Goal: Transaction & Acquisition: Purchase product/service

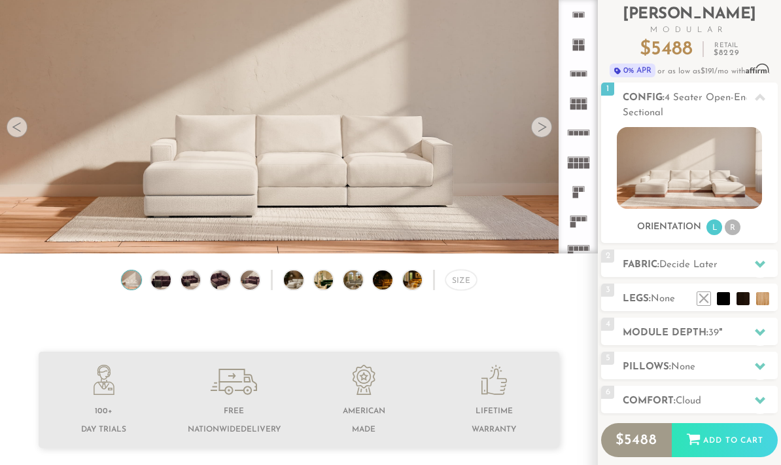
scroll to position [49, 0]
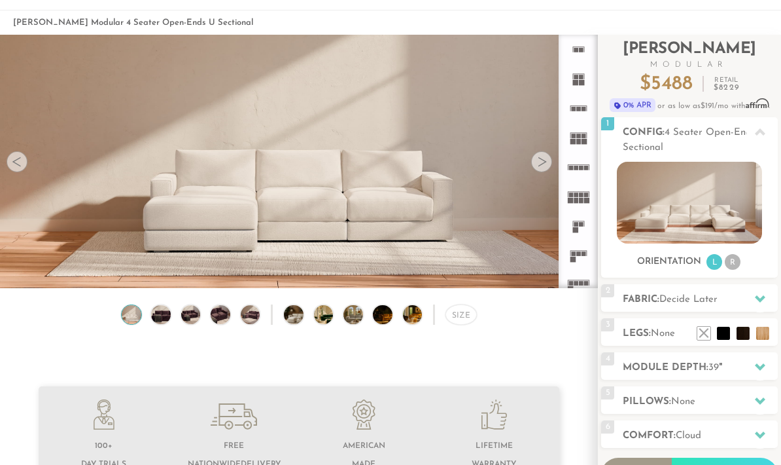
click at [537, 154] on div at bounding box center [541, 162] width 21 height 21
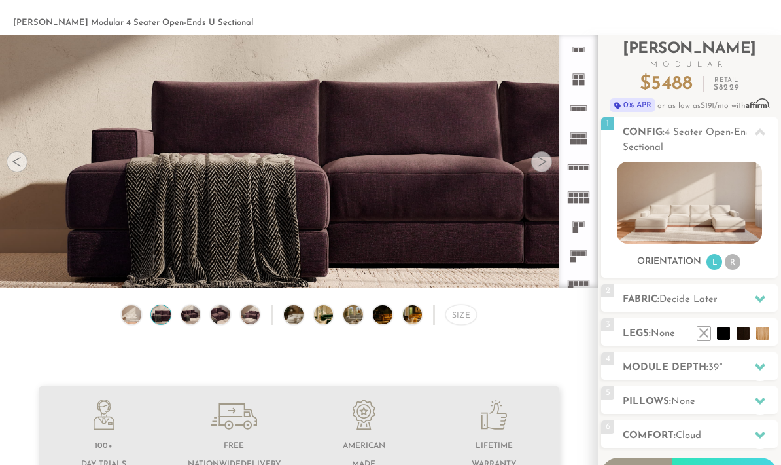
click at [548, 161] on div at bounding box center [541, 161] width 21 height 21
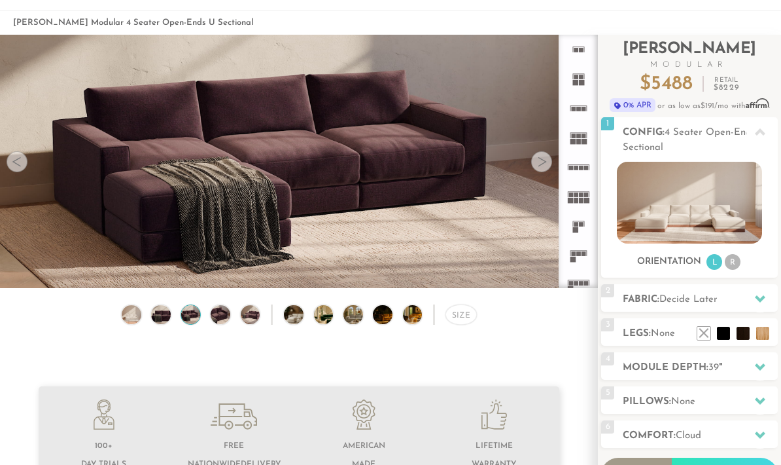
click at [548, 160] on div at bounding box center [541, 161] width 21 height 21
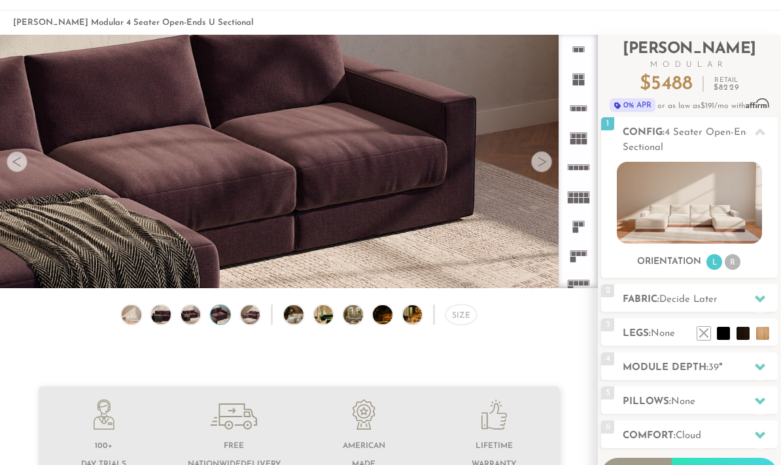
click at [714, 209] on img at bounding box center [689, 203] width 145 height 82
click at [721, 183] on img at bounding box center [689, 203] width 145 height 82
click at [728, 175] on img at bounding box center [689, 203] width 145 height 82
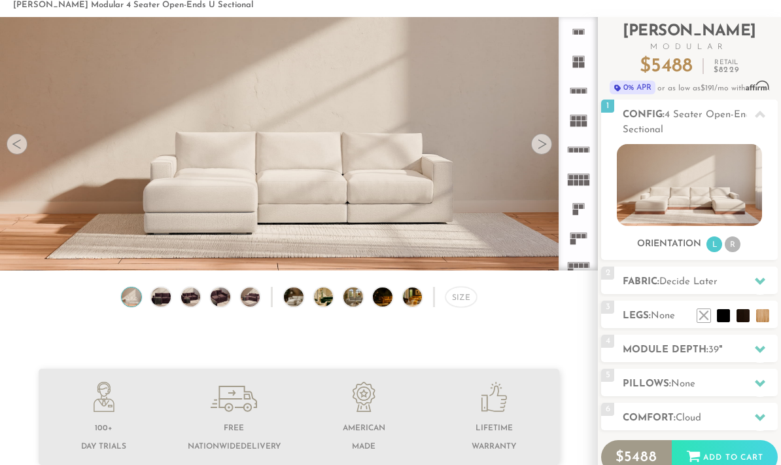
scroll to position [68, 0]
click at [538, 145] on div at bounding box center [541, 143] width 21 height 21
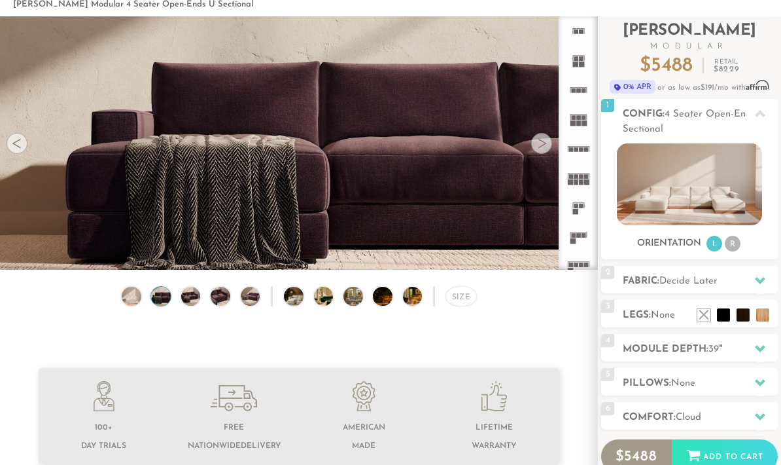
click at [545, 150] on div at bounding box center [541, 143] width 21 height 21
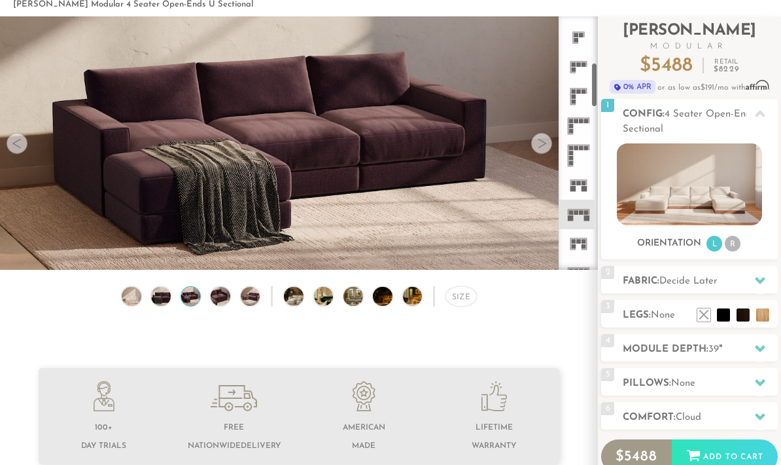
scroll to position [262, 0]
click at [584, 209] on rect at bounding box center [586, 208] width 5 height 5
click at [587, 215] on rect at bounding box center [587, 214] width 6 height 6
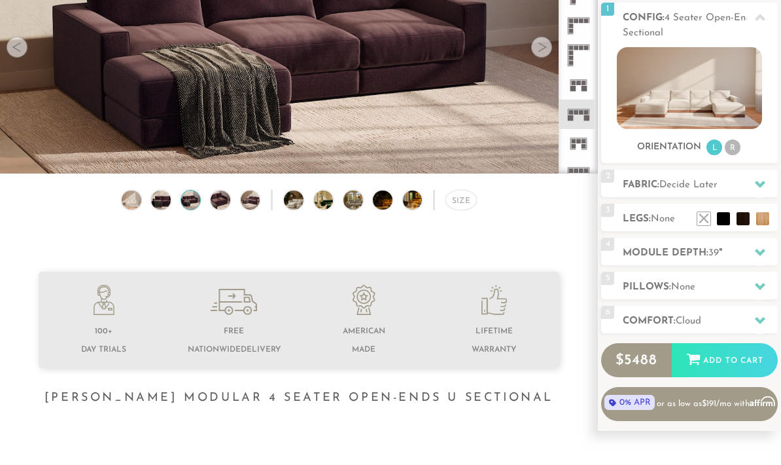
scroll to position [164, 0]
click at [764, 219] on li at bounding box center [762, 218] width 13 height 13
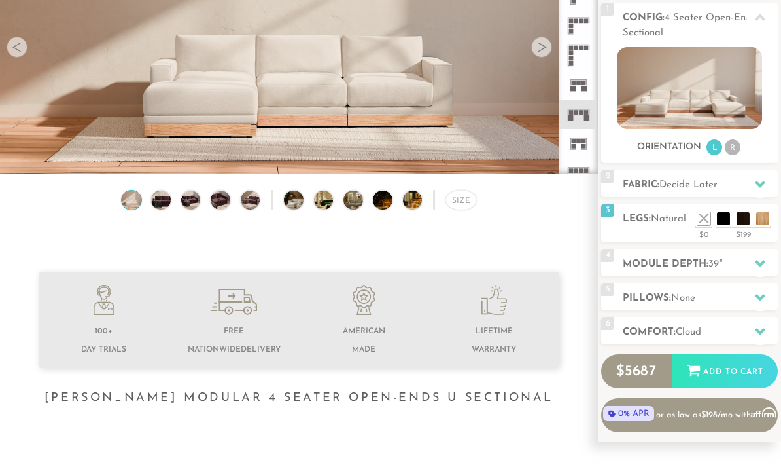
click at [546, 203] on div "Size" at bounding box center [299, 203] width 598 height 27
click at [722, 94] on img at bounding box center [689, 88] width 145 height 82
click at [759, 257] on div at bounding box center [760, 263] width 27 height 27
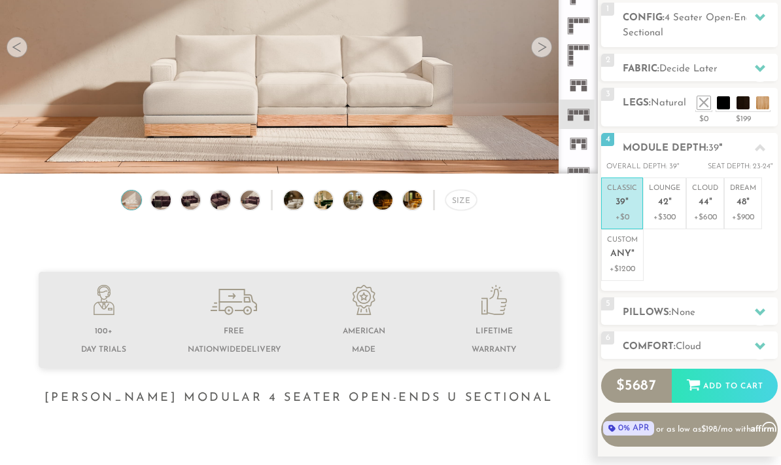
click at [667, 219] on p "+$300" at bounding box center [664, 217] width 31 height 12
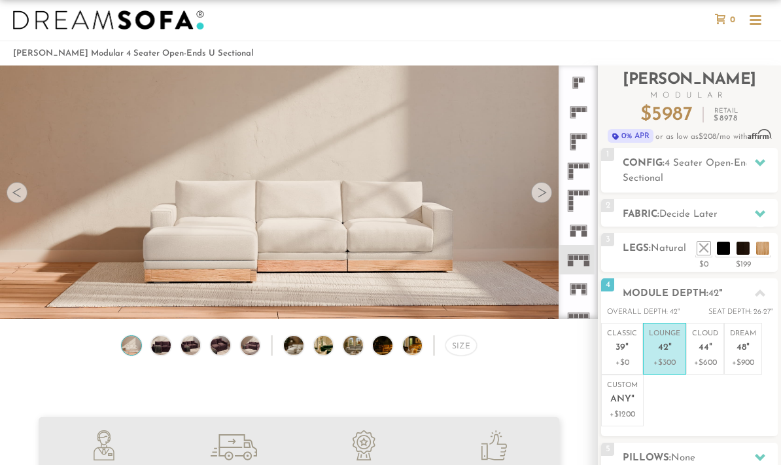
scroll to position [24, 0]
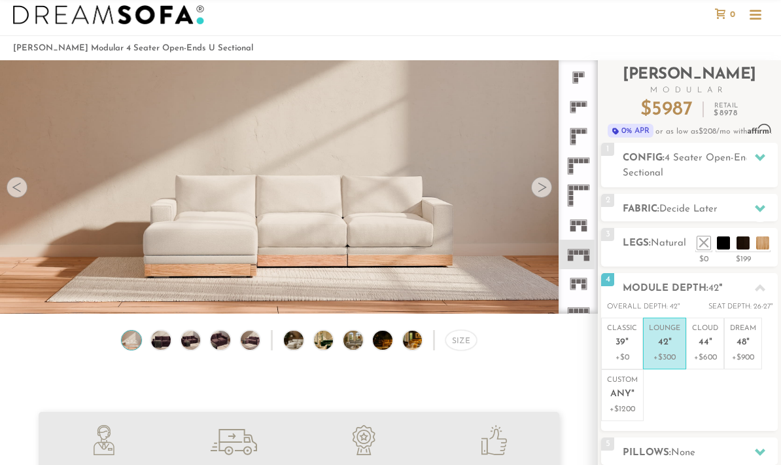
click at [639, 337] on li "Classic 39 " +$0" at bounding box center [622, 344] width 42 height 52
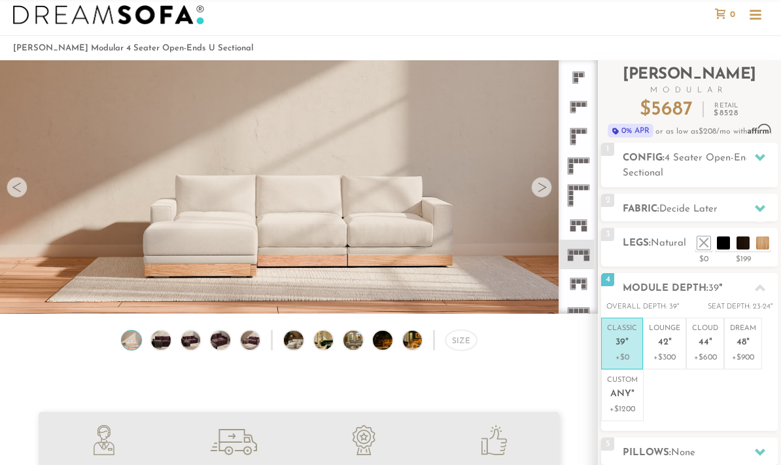
scroll to position [24, 0]
click at [679, 344] on p "Lounge 42 "" at bounding box center [664, 337] width 31 height 28
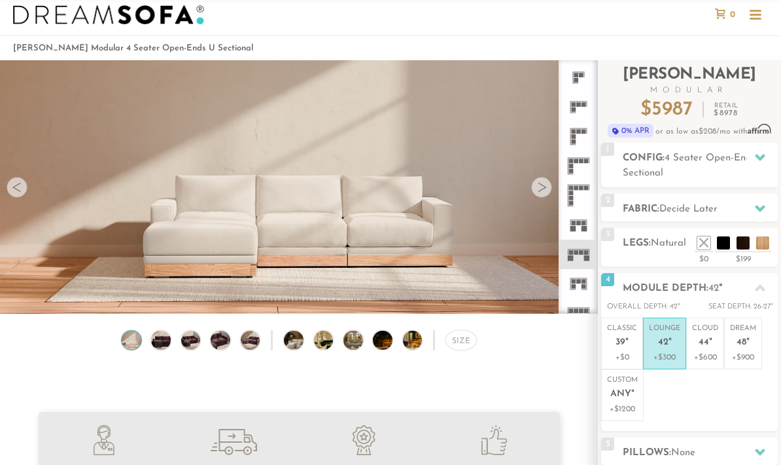
click at [633, 340] on p "Classic 39 "" at bounding box center [622, 337] width 30 height 28
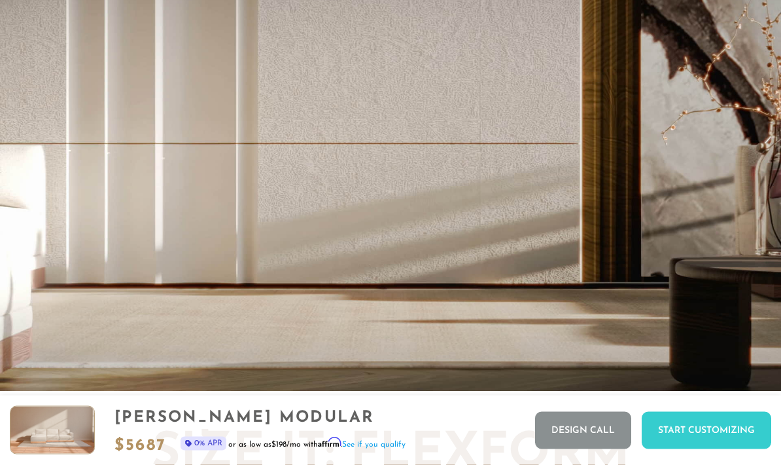
scroll to position [2287, 0]
